Goal: Task Accomplishment & Management: Manage account settings

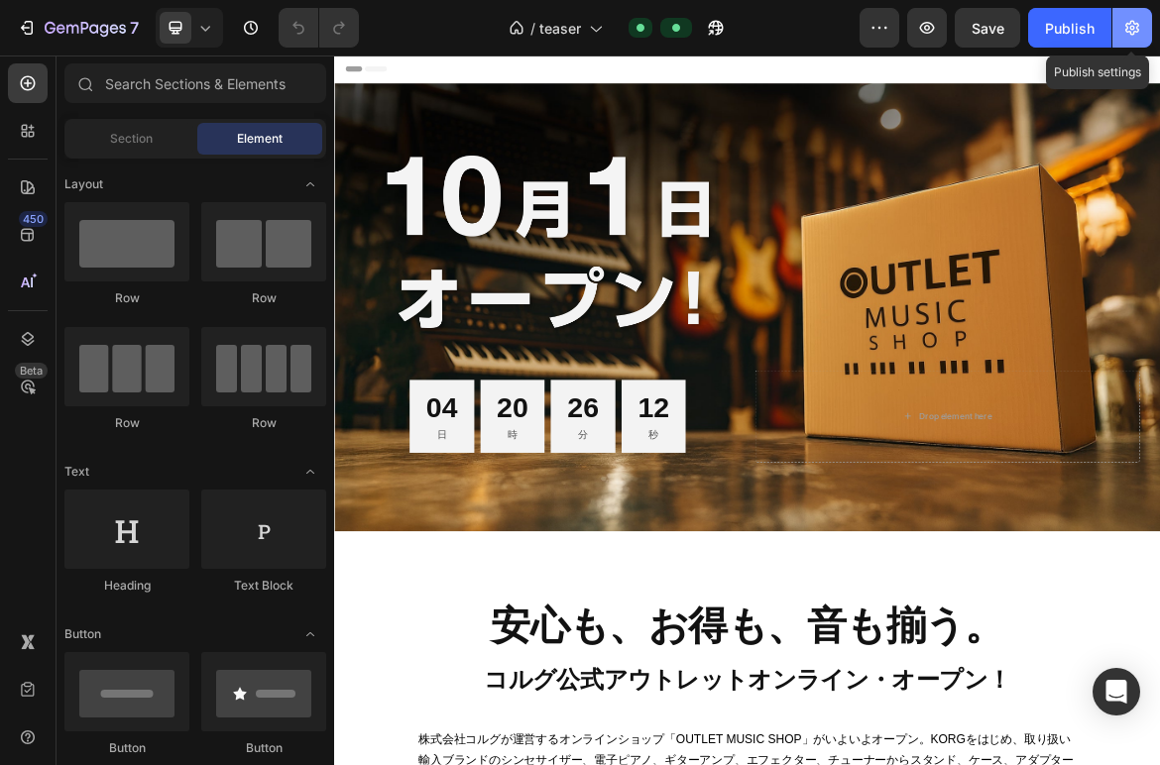
click at [1129, 34] on icon "button" at bounding box center [1132, 28] width 20 height 20
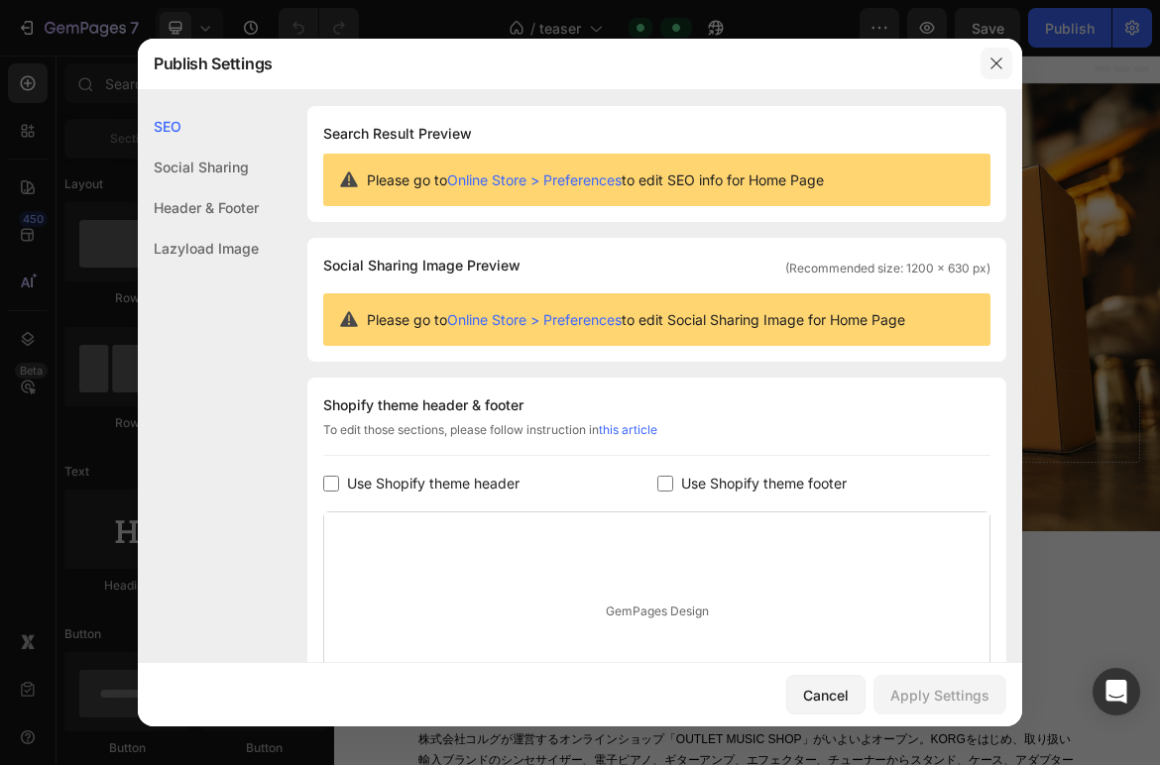
click at [993, 66] on icon "button" at bounding box center [996, 64] width 16 height 16
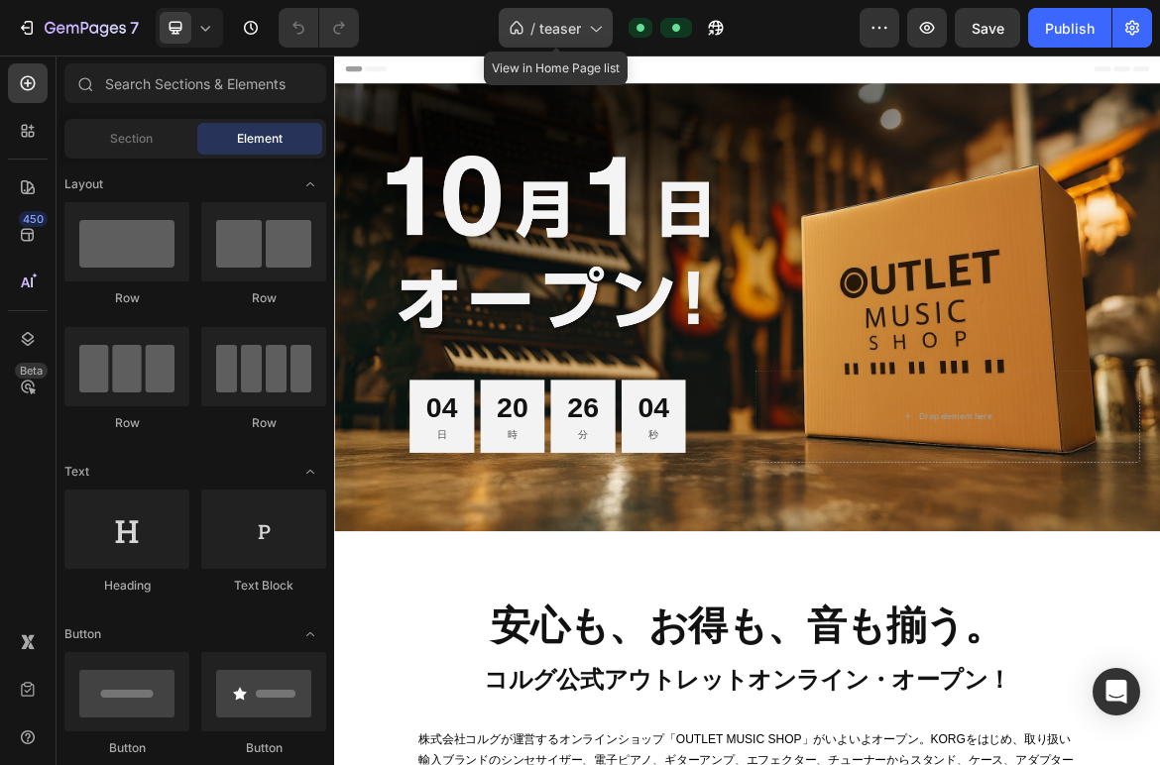
click at [596, 28] on icon at bounding box center [595, 28] width 20 height 20
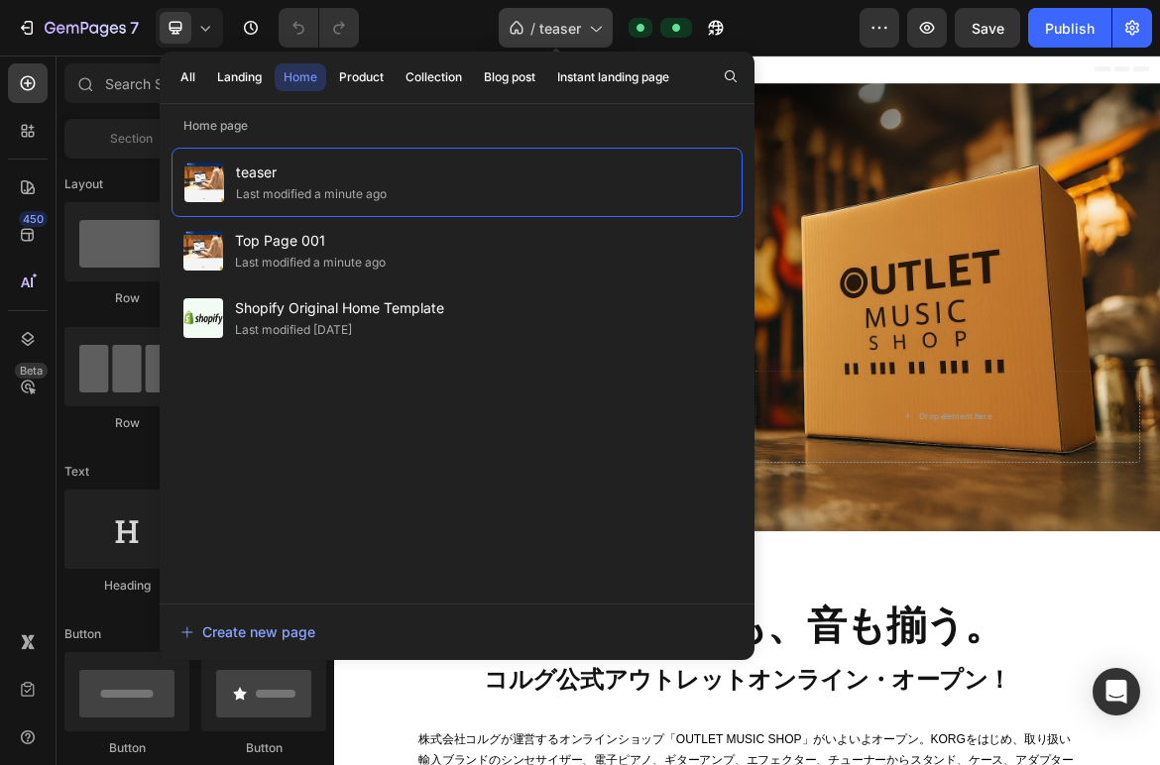
click at [592, 29] on icon at bounding box center [595, 28] width 20 height 20
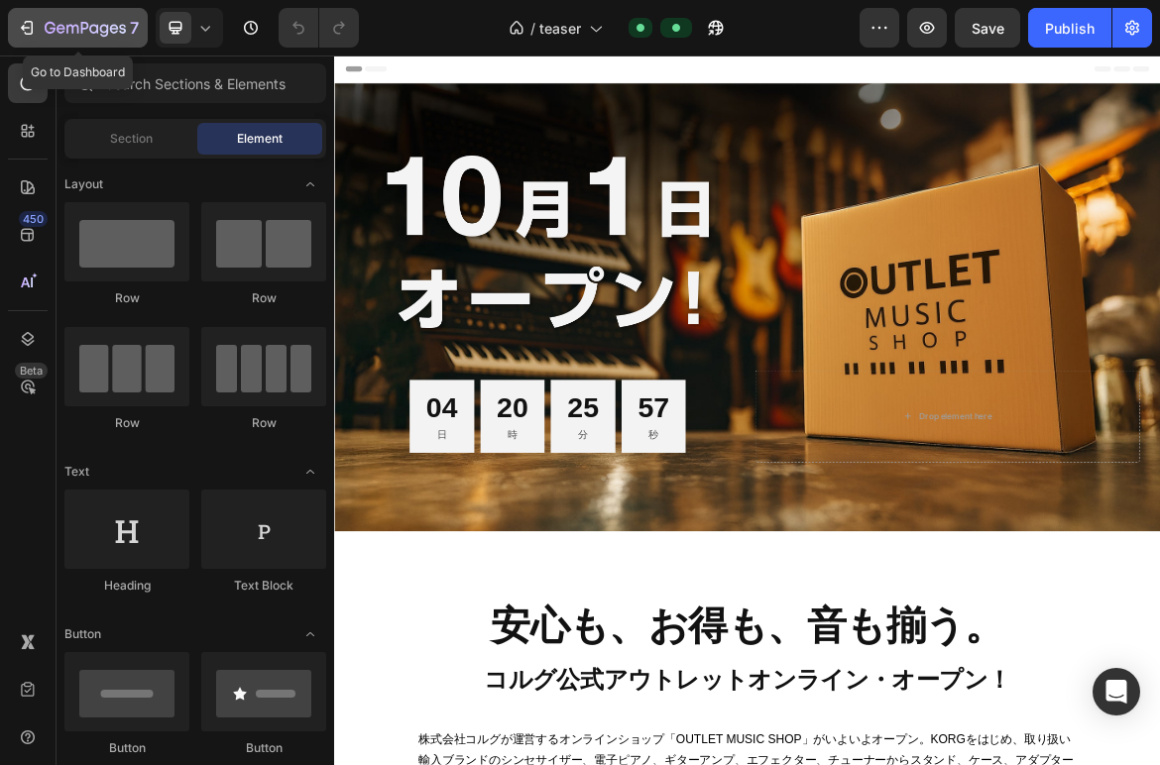
click at [24, 26] on icon "button" at bounding box center [25, 28] width 9 height 6
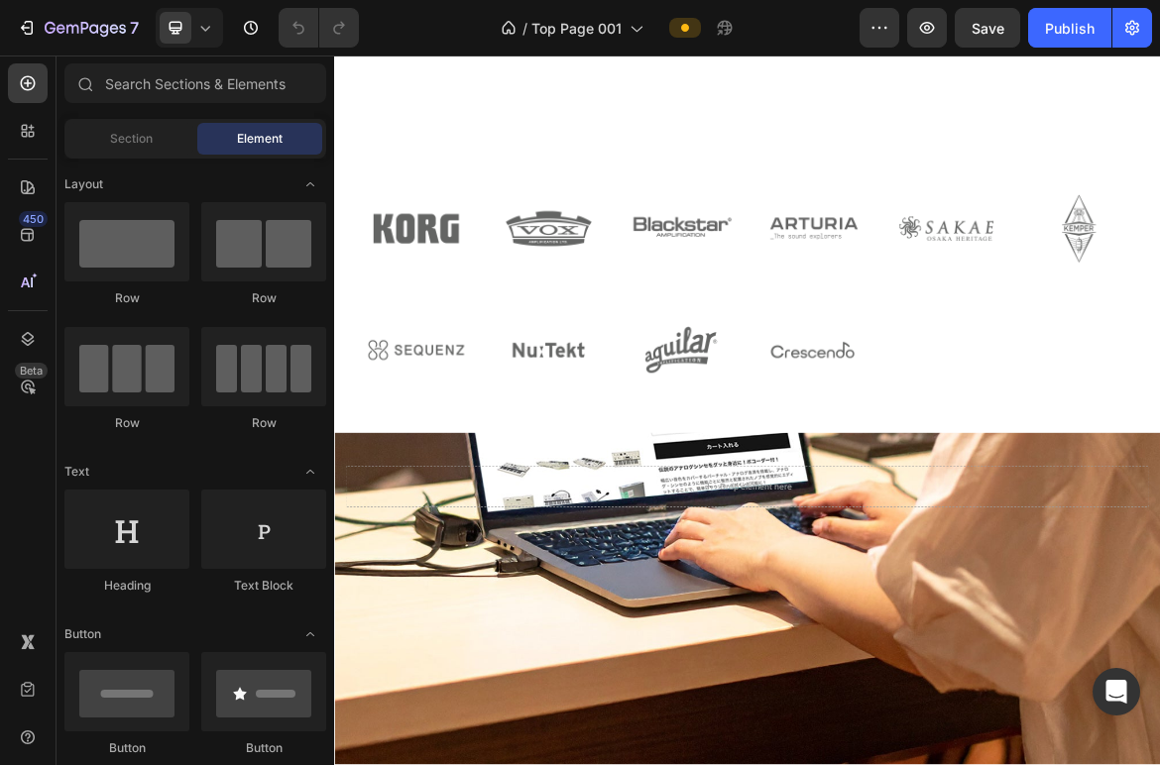
scroll to position [533, 0]
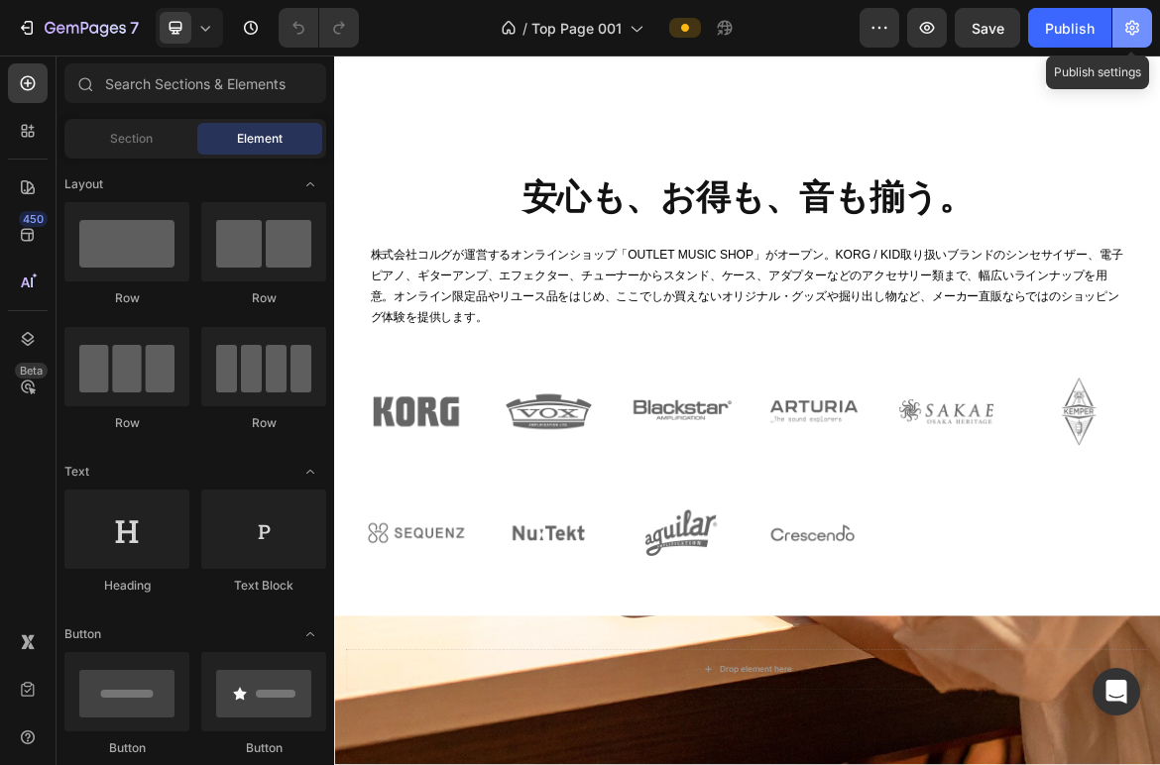
click at [1126, 37] on icon "button" at bounding box center [1132, 28] width 20 height 20
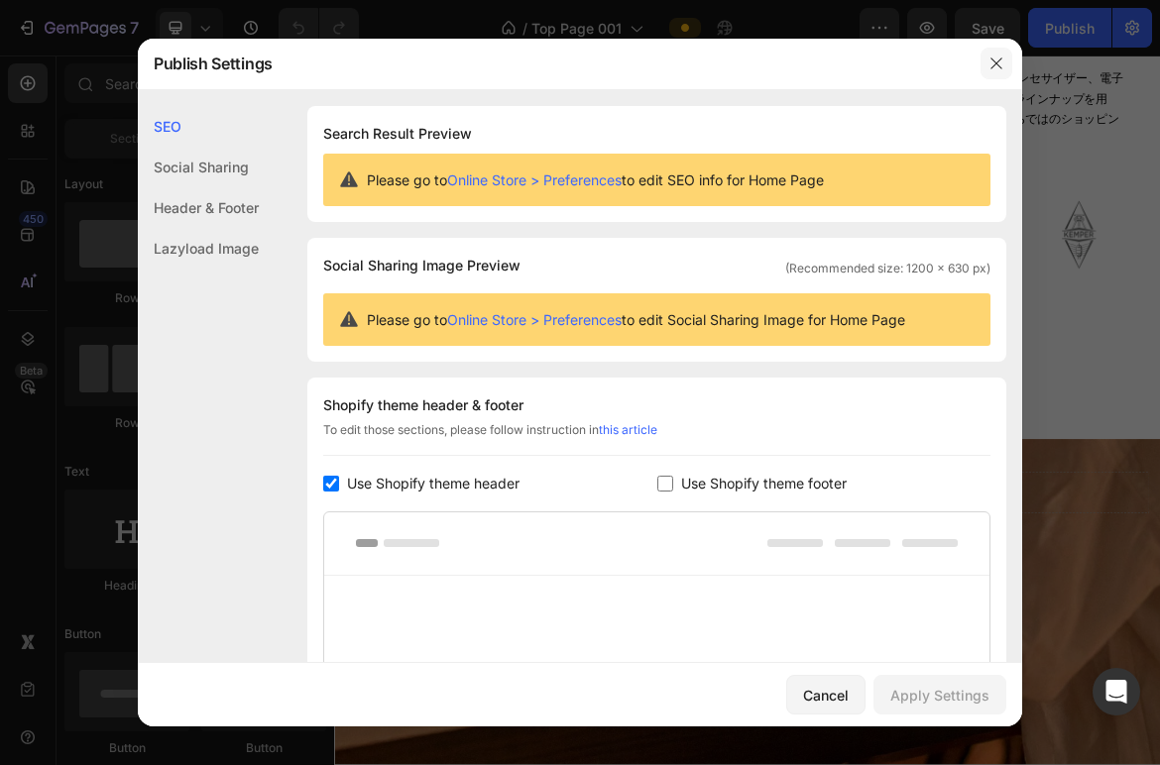
click at [996, 66] on icon "button" at bounding box center [996, 64] width 16 height 16
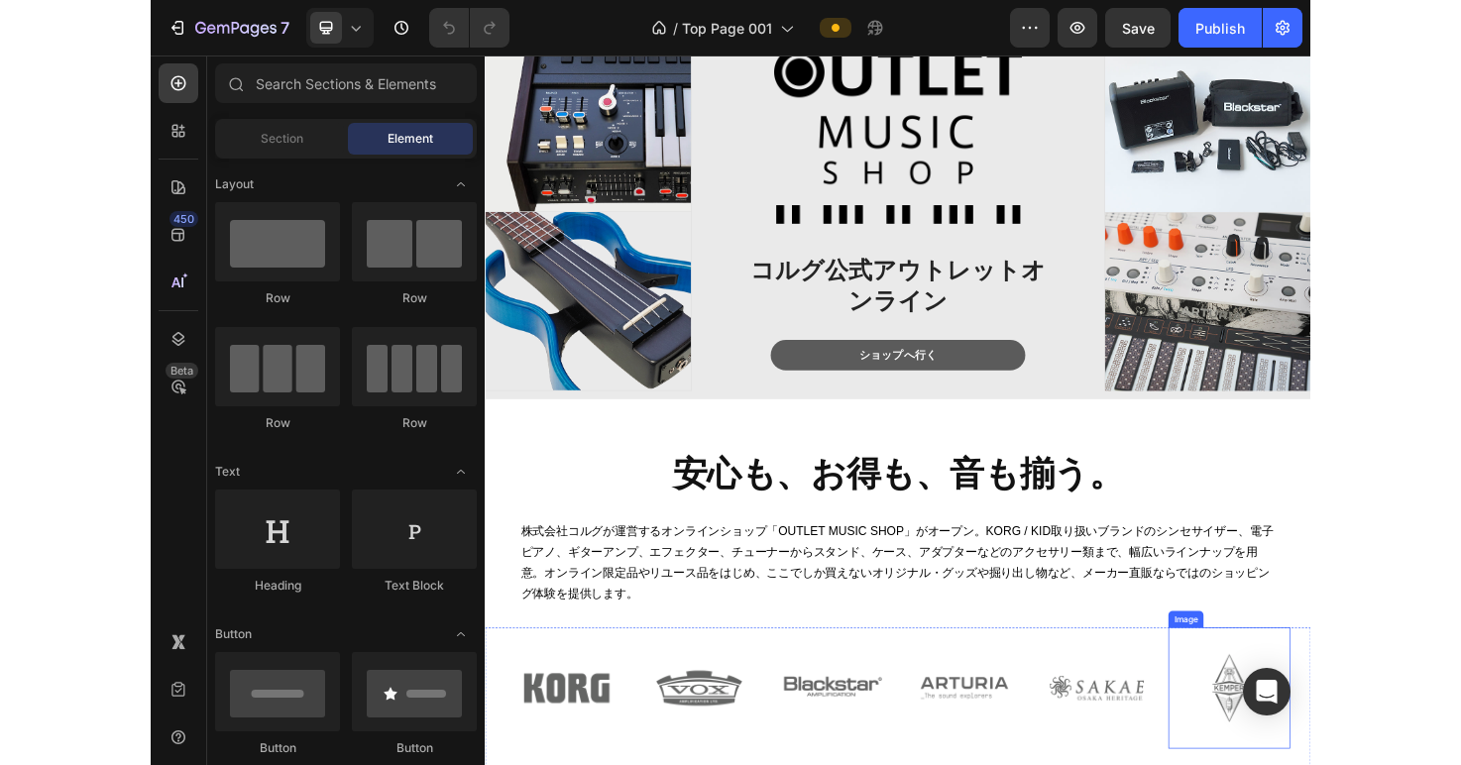
scroll to position [0, 0]
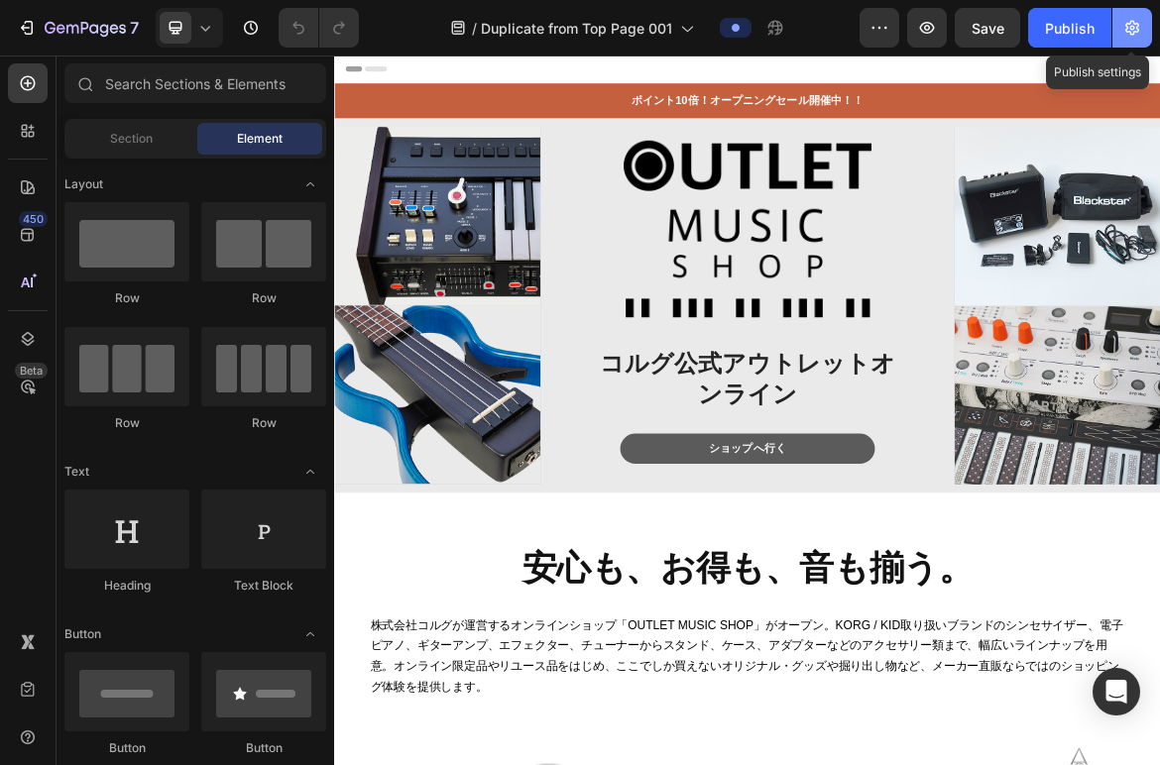
click at [1132, 23] on icon "button" at bounding box center [1132, 28] width 20 height 20
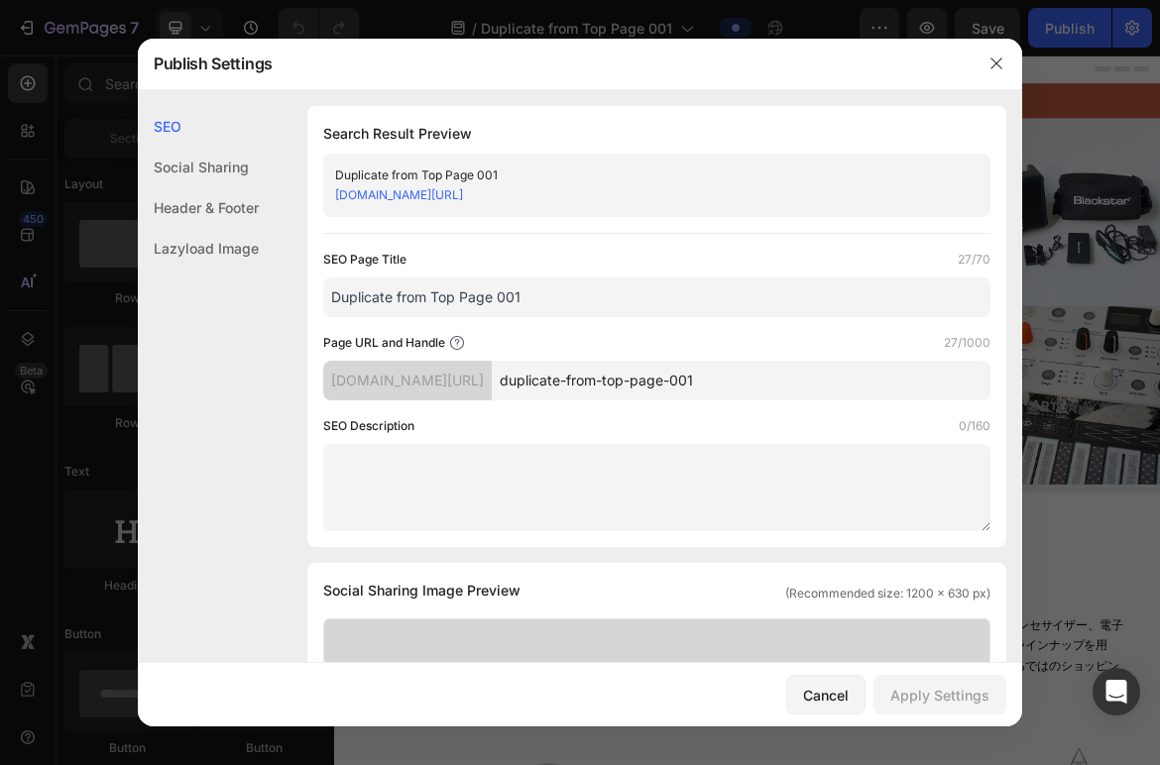
click at [786, 377] on input "duplicate-from-top-page-001" at bounding box center [741, 381] width 499 height 40
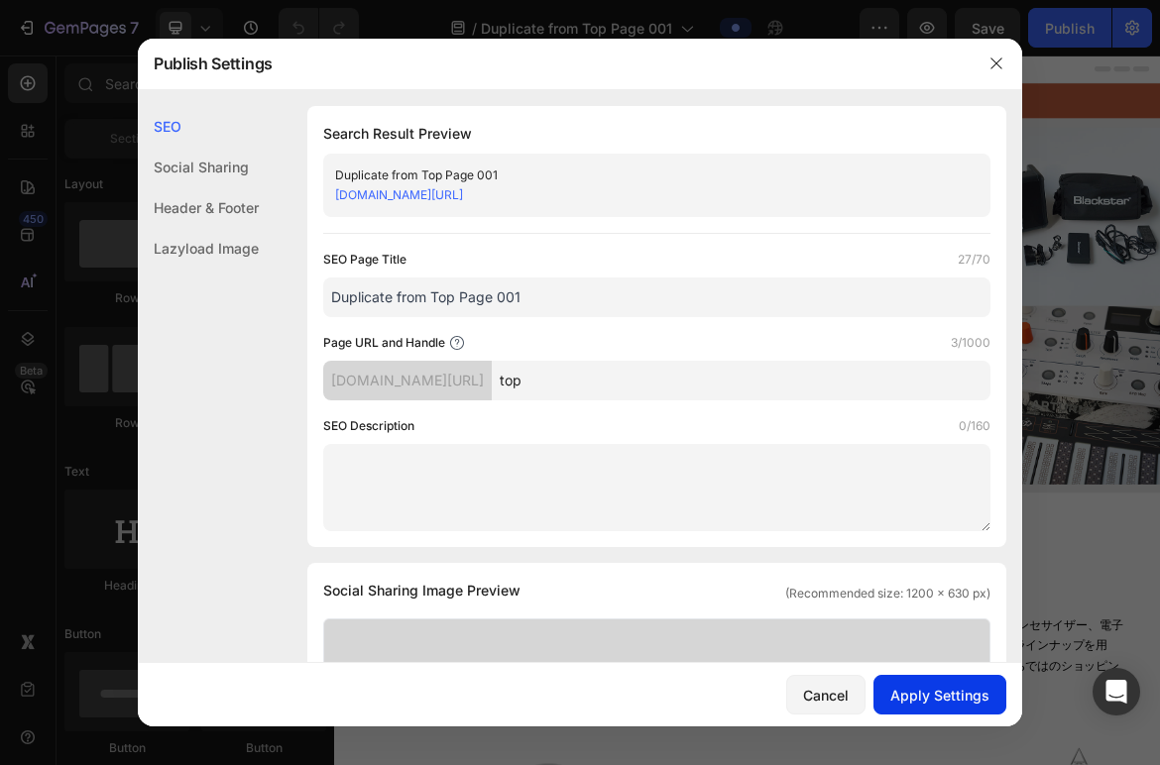
type input "top"
click at [918, 699] on div "Apply Settings" at bounding box center [939, 695] width 99 height 21
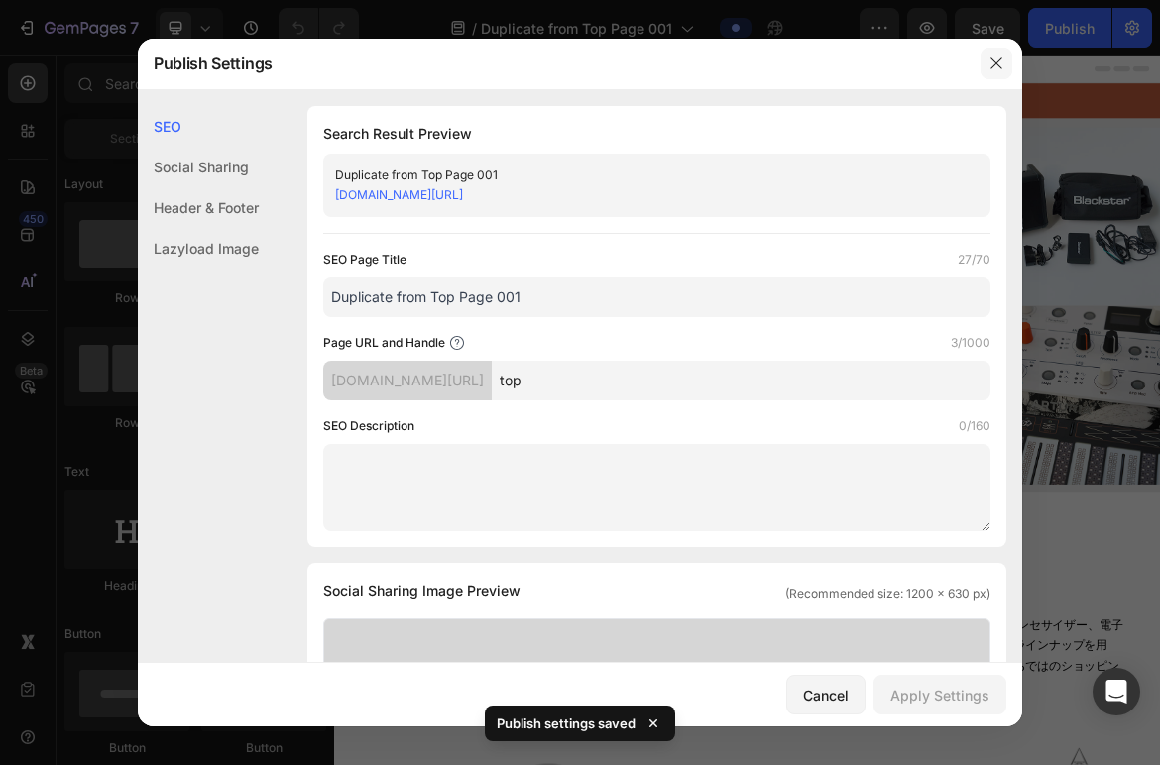
click at [995, 64] on icon "button" at bounding box center [996, 64] width 16 height 16
